Goal: Find specific page/section: Find specific page/section

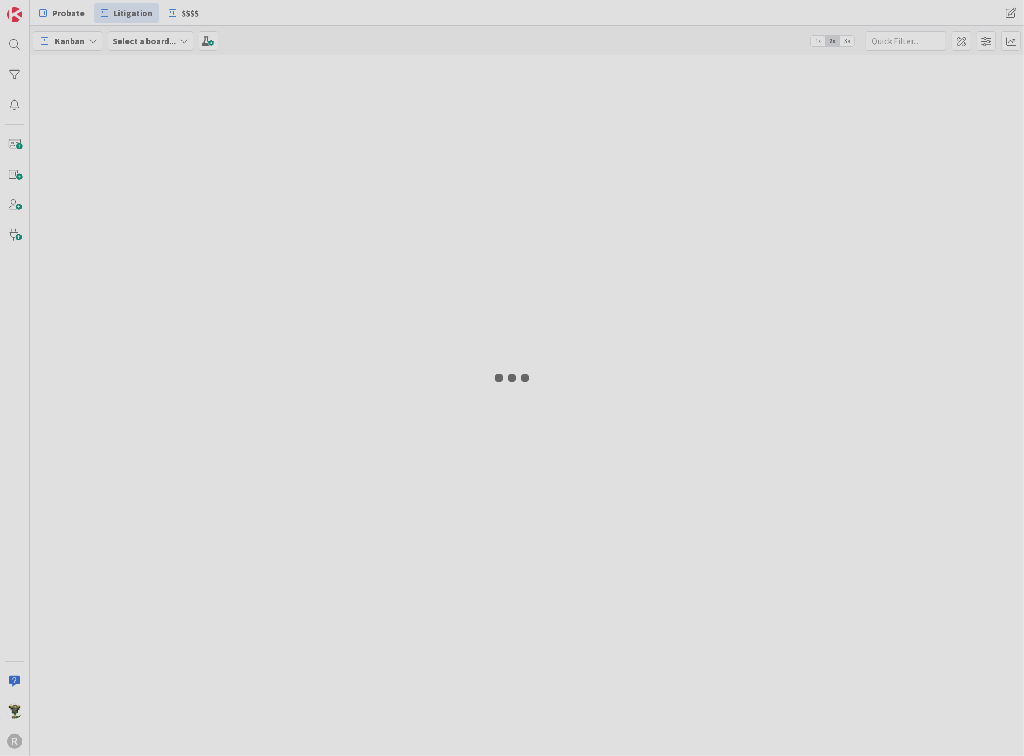
type input "east"
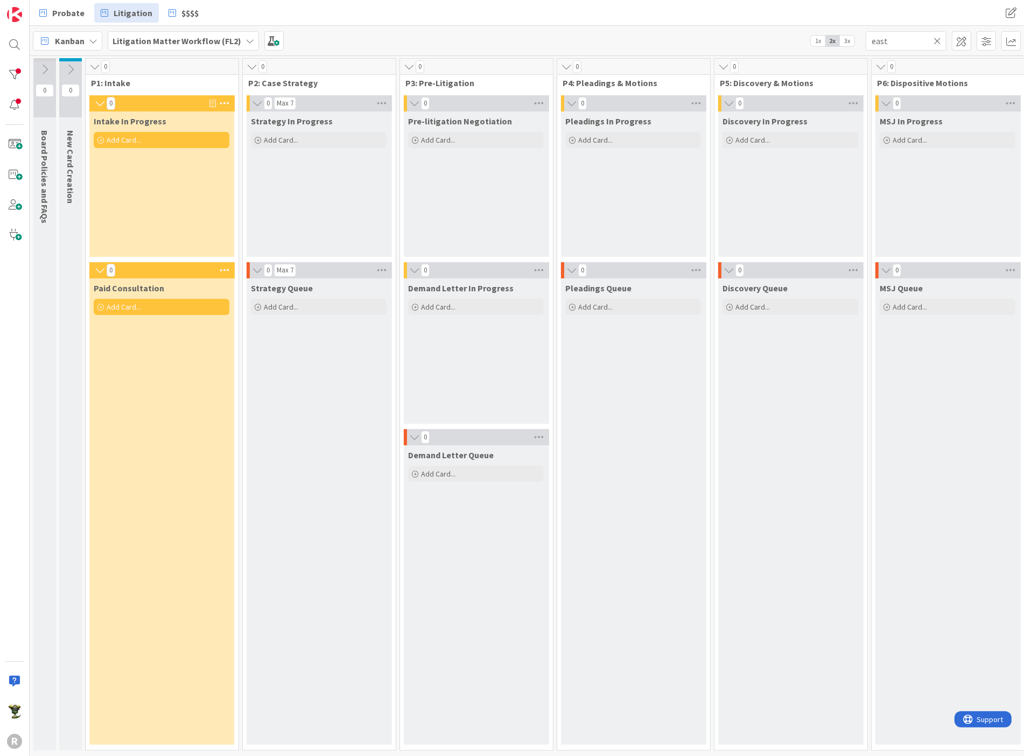
click at [940, 39] on icon at bounding box center [938, 41] width 8 height 10
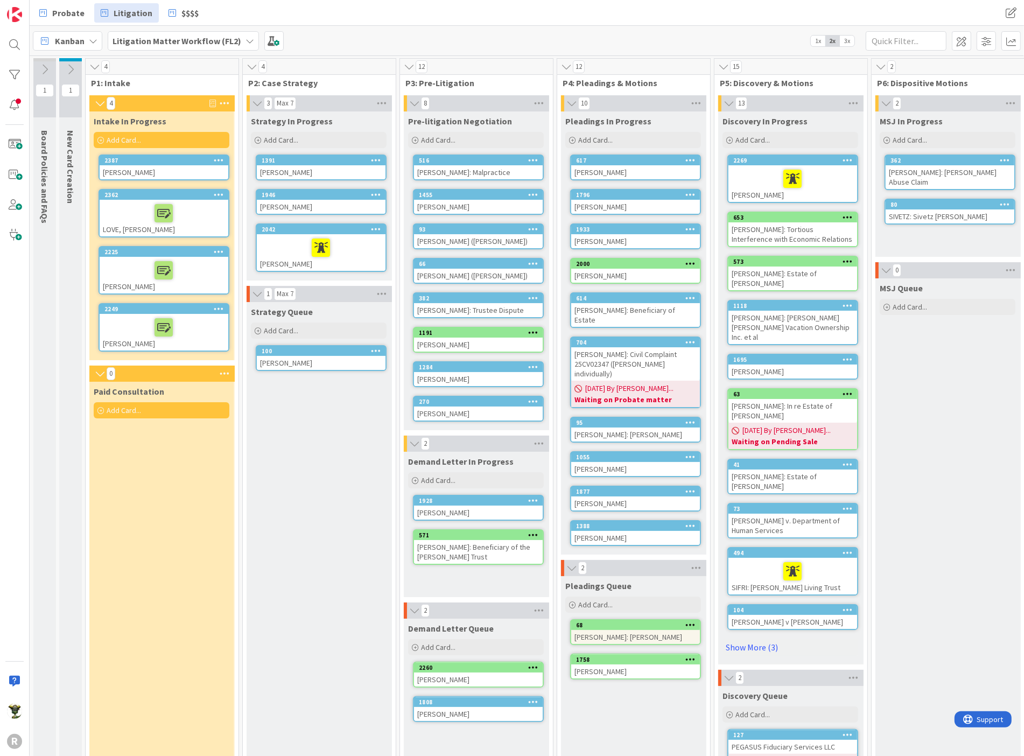
click at [158, 167] on div "[PERSON_NAME]" at bounding box center [164, 172] width 129 height 14
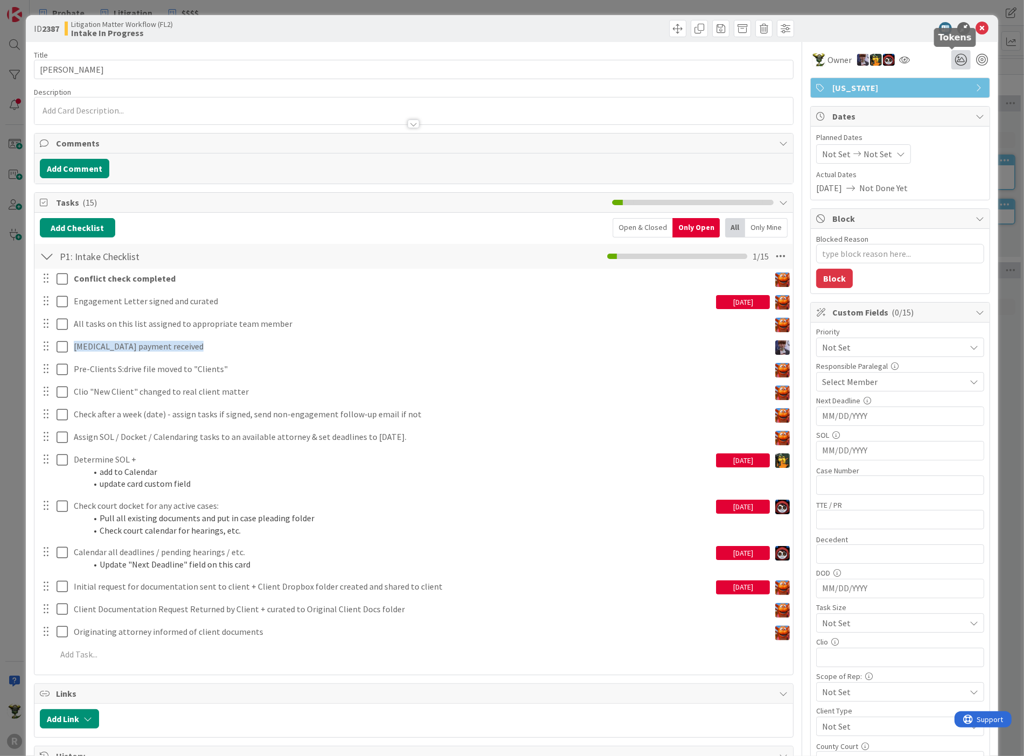
click at [956, 57] on icon at bounding box center [960, 59] width 19 height 19
type textarea "x"
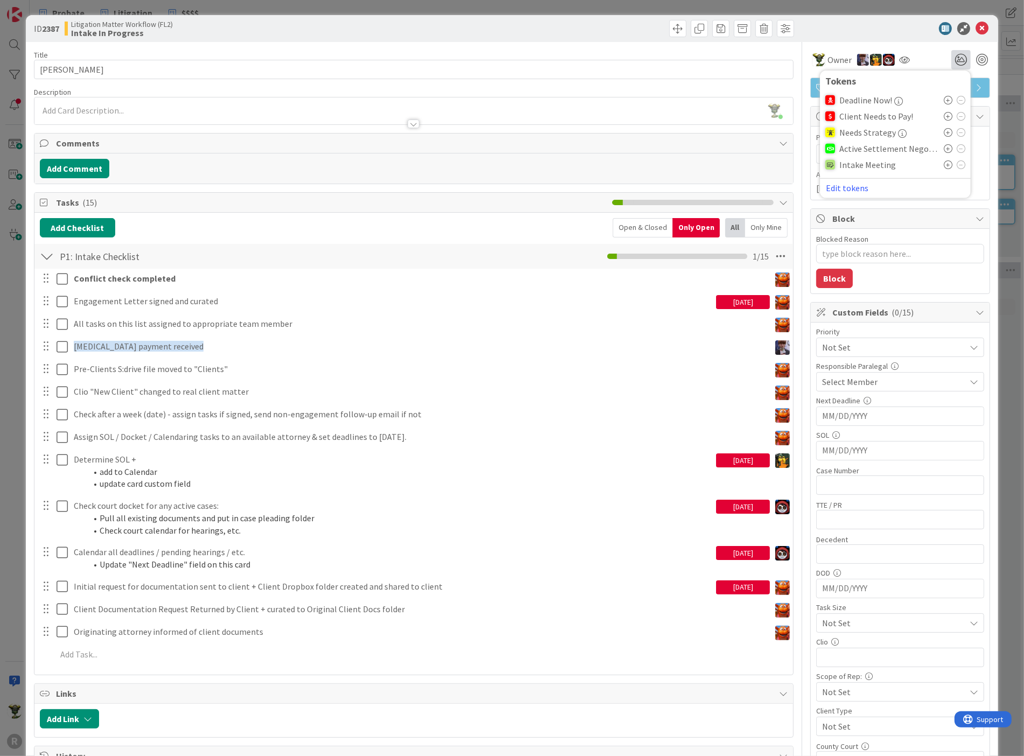
click at [944, 165] on icon at bounding box center [948, 164] width 9 height 9
click at [976, 28] on icon at bounding box center [982, 28] width 13 height 13
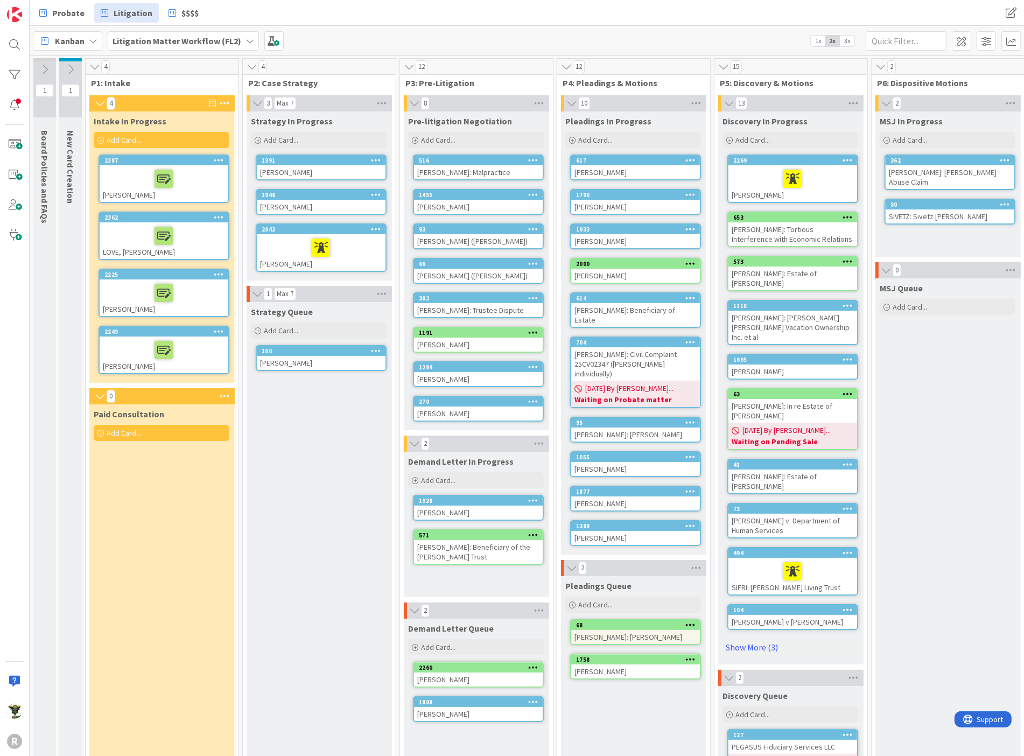
click at [740, 46] on div "Kanban Litigation Matter Workflow (FL2) 1x 2x 3x" at bounding box center [527, 41] width 994 height 30
